Goal: Find specific page/section: Find specific page/section

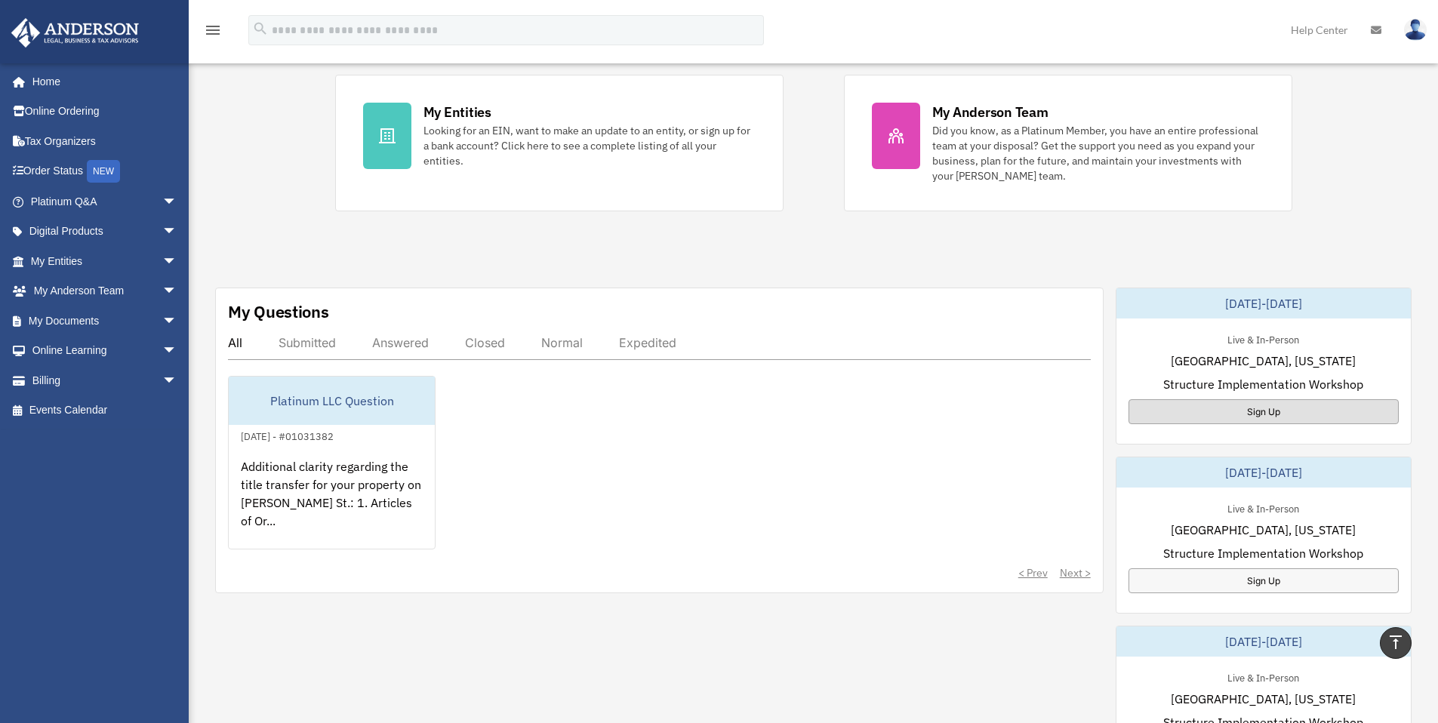
scroll to position [310, 0]
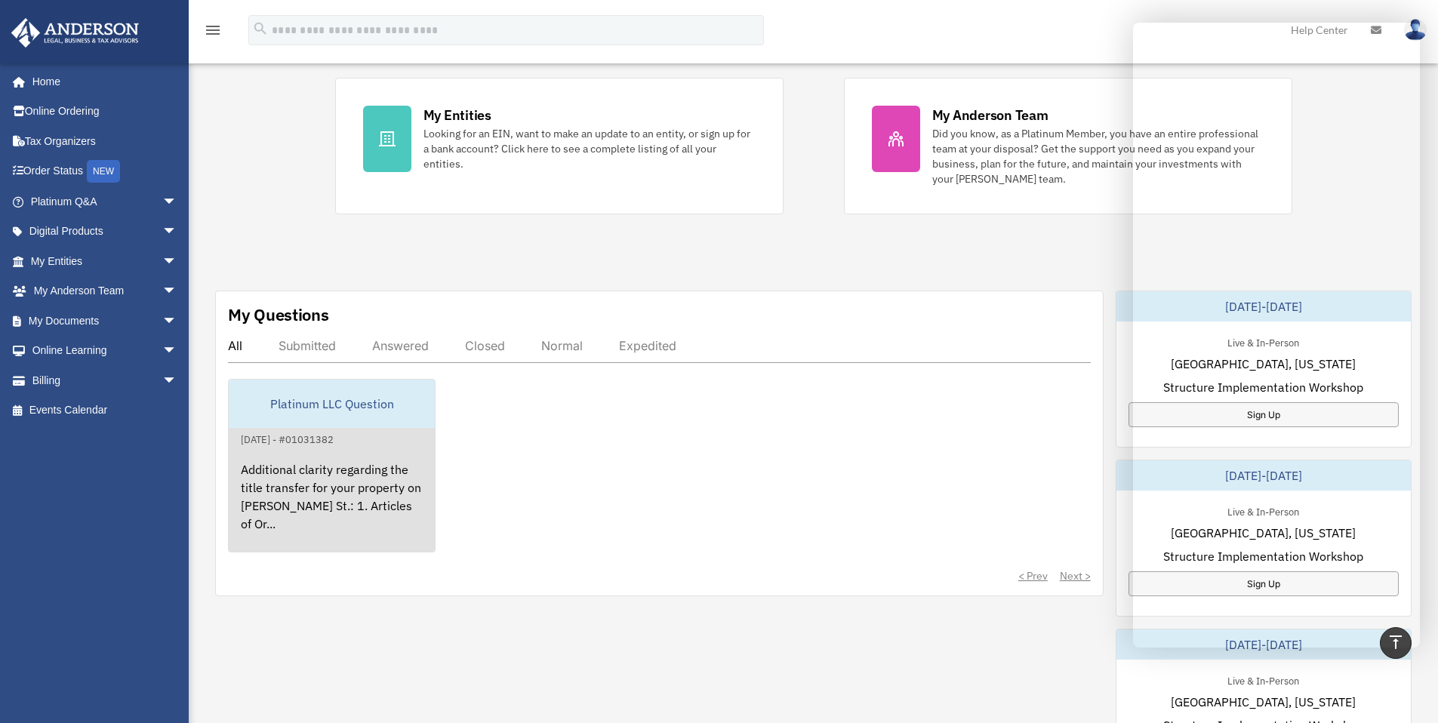
click at [377, 460] on div "Additional clarity regarding the title transfer for your property on Hartman St…" at bounding box center [332, 507] width 206 height 118
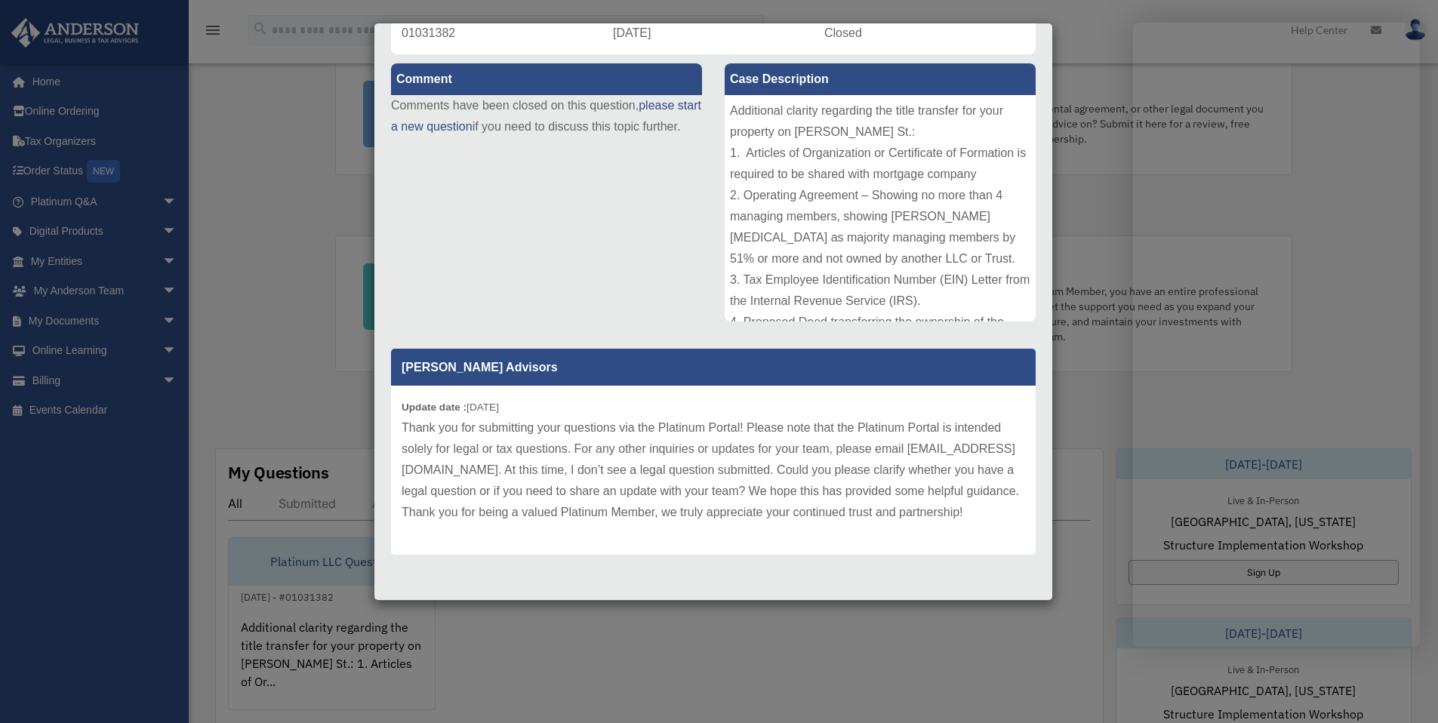
scroll to position [150, 0]
click at [799, 246] on div "Additional clarity regarding the title transfer for your property on Hartman St…" at bounding box center [880, 208] width 311 height 226
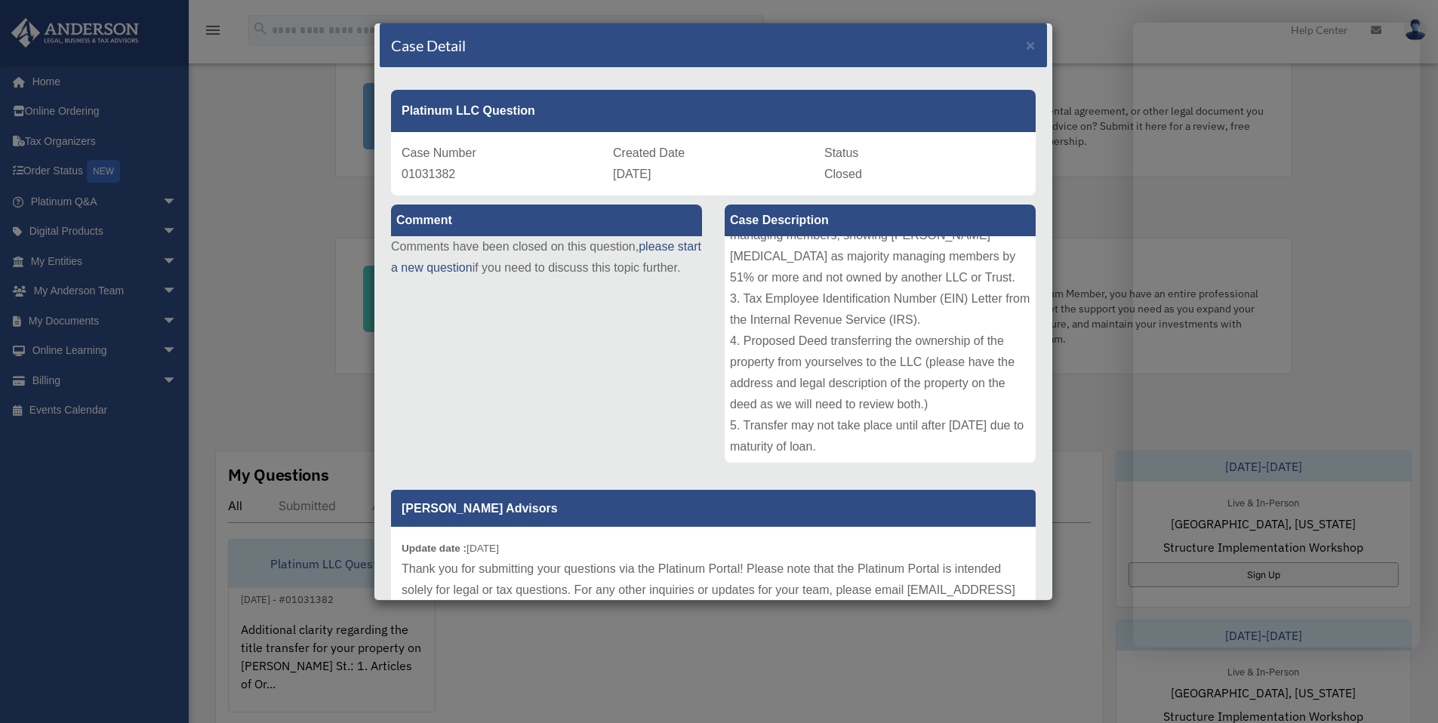
scroll to position [0, 0]
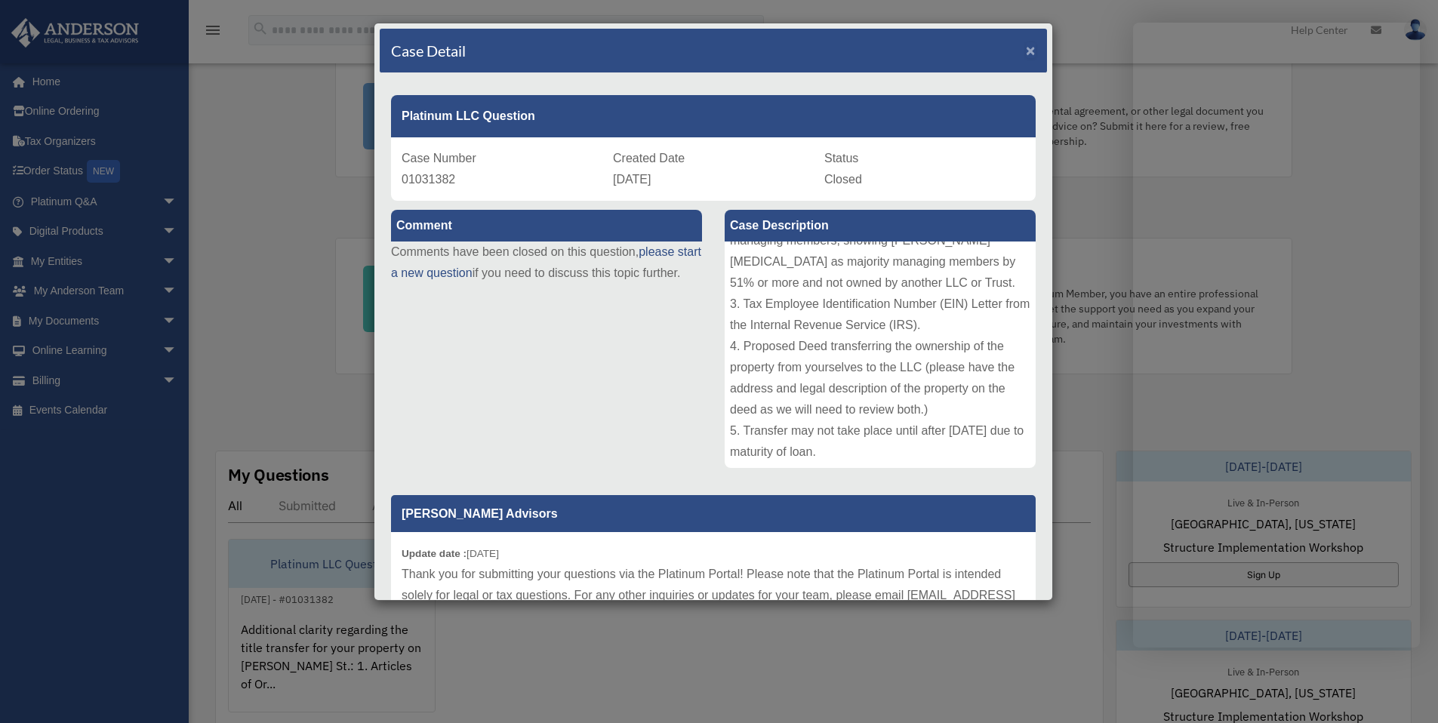
click at [1026, 53] on span "×" at bounding box center [1031, 50] width 10 height 17
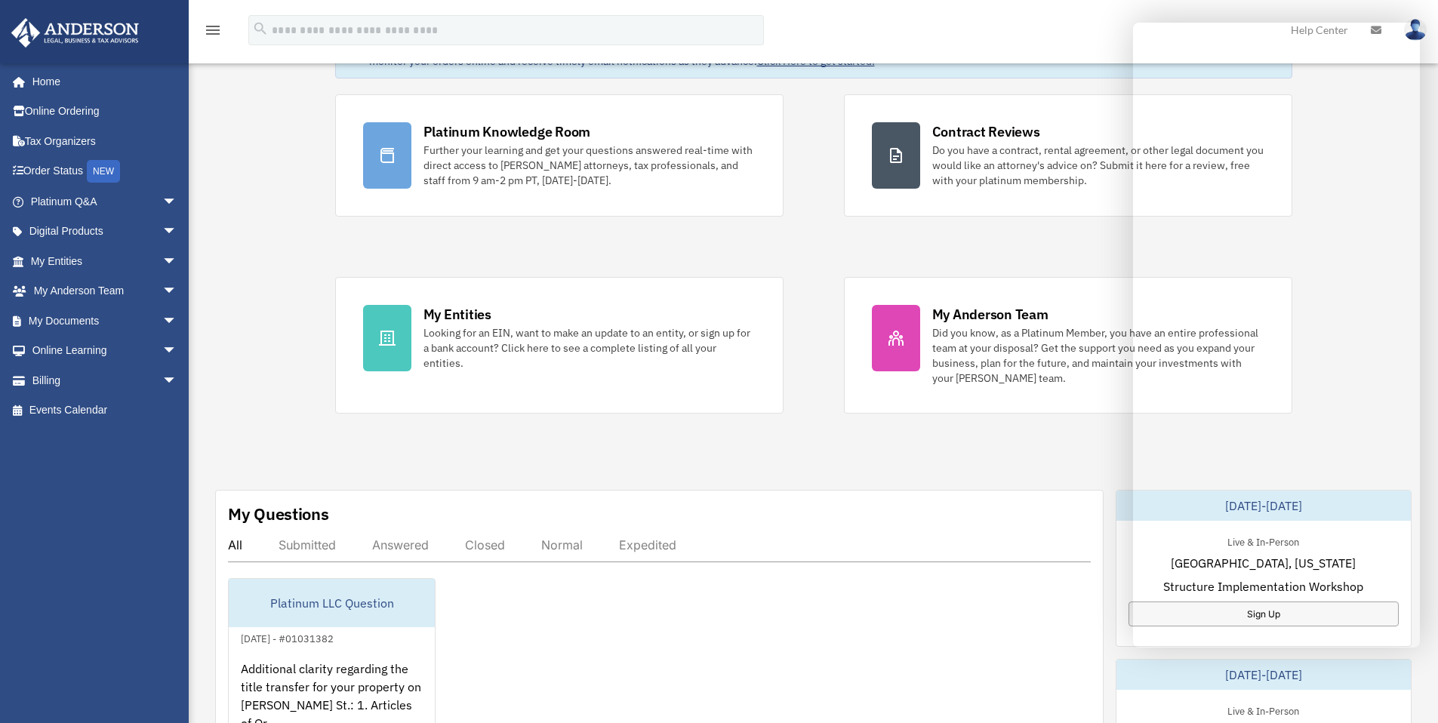
scroll to position [362, 0]
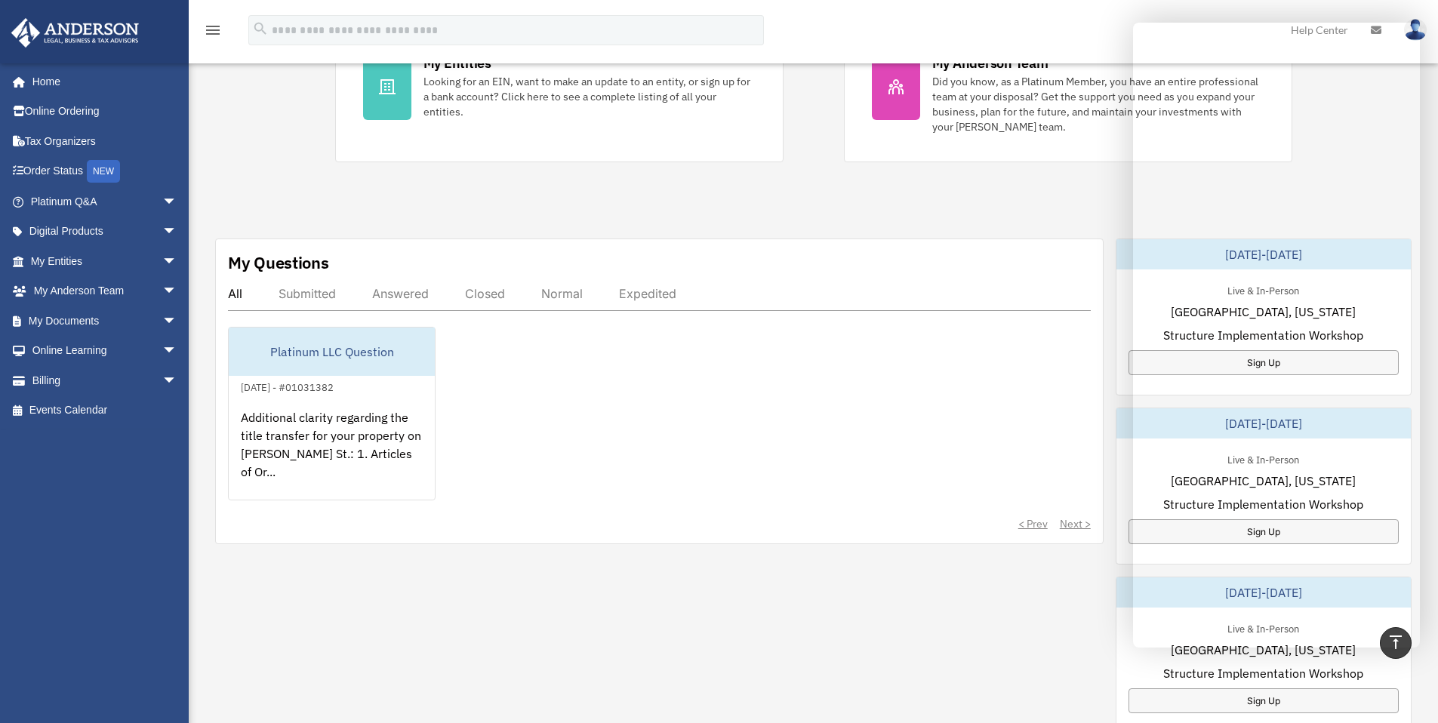
click at [1061, 522] on div "< Prev Next >" at bounding box center [659, 523] width 863 height 15
click at [1067, 522] on div "< Prev Next >" at bounding box center [659, 523] width 863 height 15
click at [162, 375] on span "arrow_drop_down" at bounding box center [177, 380] width 30 height 31
click at [122, 436] on link "Past Invoices" at bounding box center [110, 441] width 179 height 30
click at [109, 414] on link "$ Open Invoices" at bounding box center [110, 411] width 179 height 31
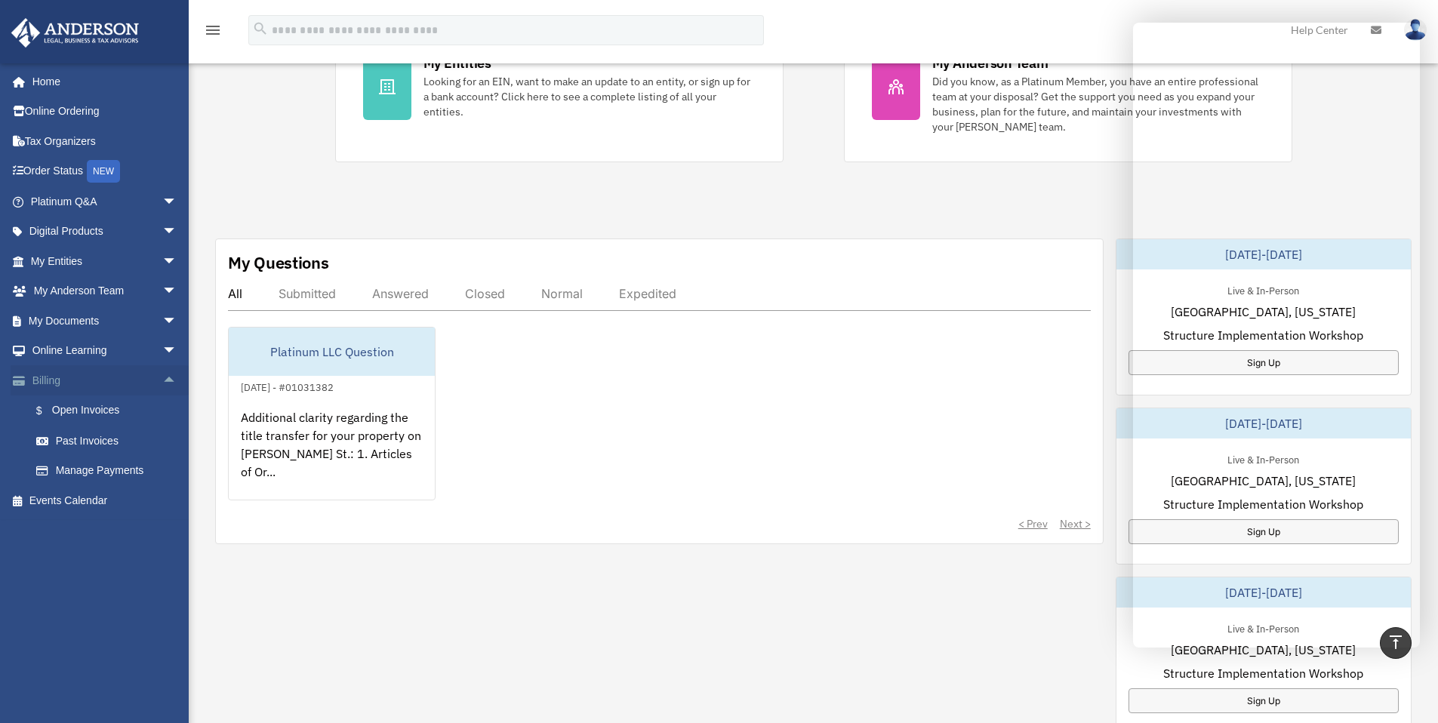
click at [162, 383] on span "arrow_drop_up" at bounding box center [177, 380] width 30 height 31
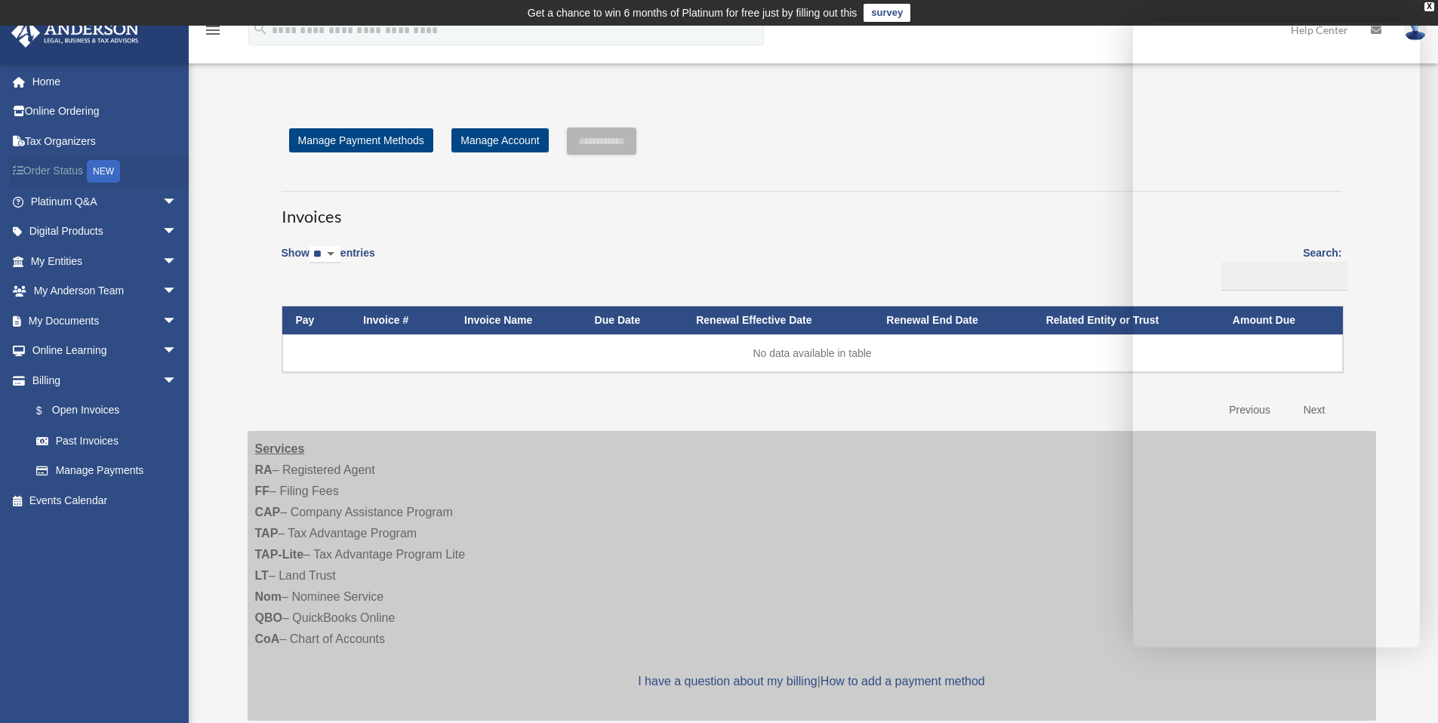
click at [56, 168] on link "Order Status NEW" at bounding box center [105, 171] width 189 height 31
click at [57, 168] on link "Order Status NEW" at bounding box center [105, 171] width 189 height 31
click at [76, 328] on link "My Documents arrow_drop_down" at bounding box center [105, 321] width 189 height 30
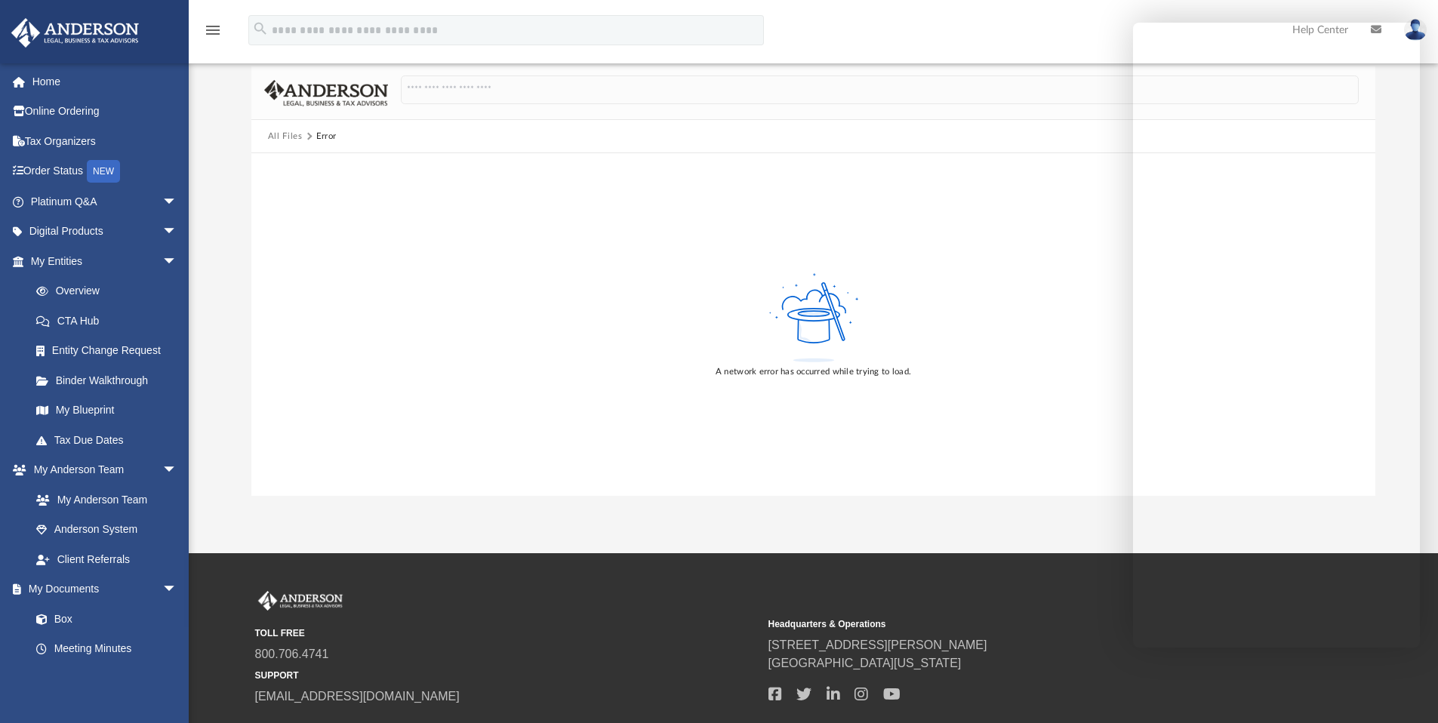
scroll to position [217, 0]
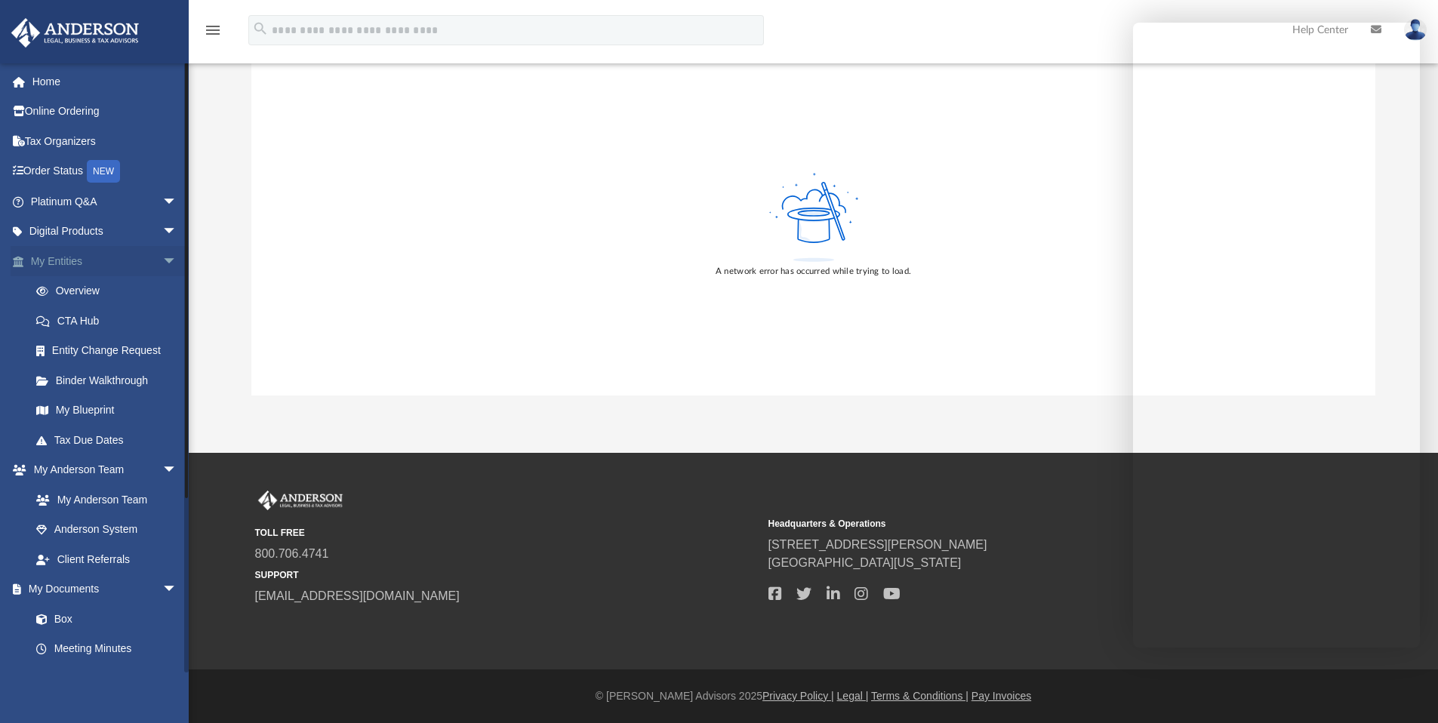
click at [162, 263] on span "arrow_drop_down" at bounding box center [177, 261] width 30 height 31
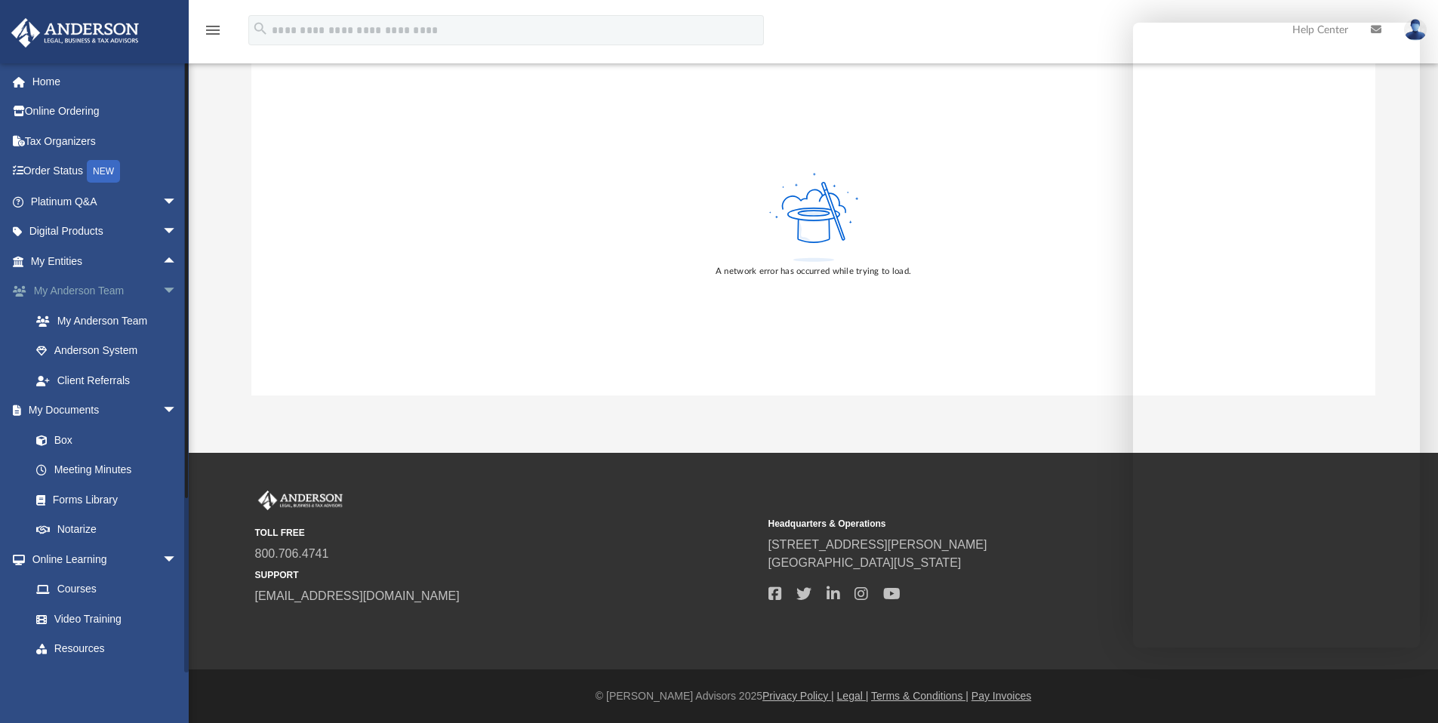
click at [162, 289] on span "arrow_drop_down" at bounding box center [177, 291] width 30 height 31
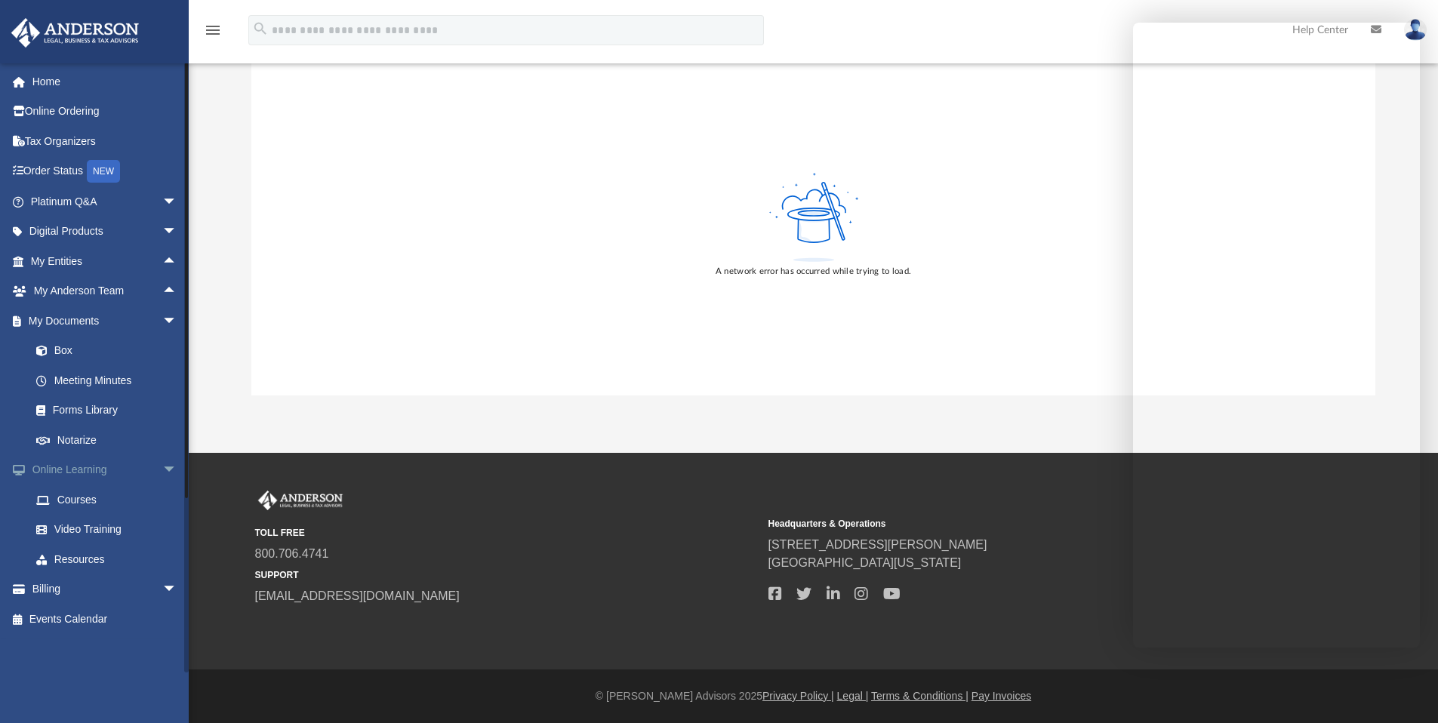
drag, startPoint x: 158, startPoint y: 318, endPoint x: 171, endPoint y: 337, distance: 23.9
click at [162, 318] on span "arrow_drop_down" at bounding box center [177, 321] width 30 height 31
click at [163, 349] on span "arrow_drop_down" at bounding box center [177, 351] width 30 height 31
